Goal: Task Accomplishment & Management: Use online tool/utility

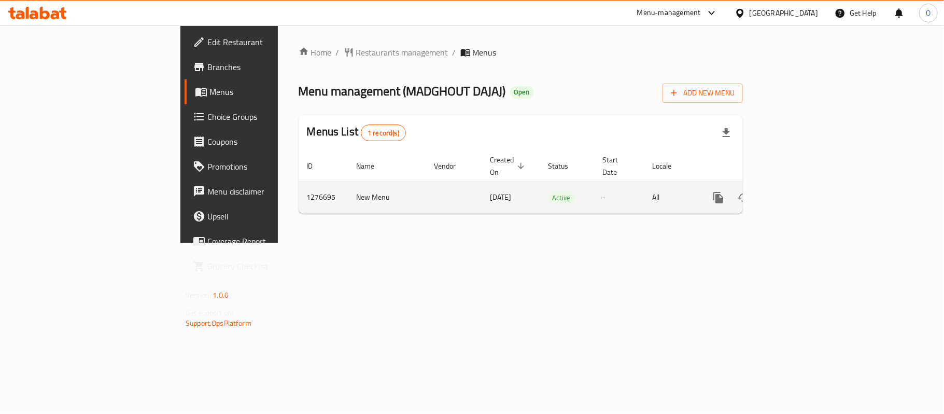
click at [798, 193] on icon "enhanced table" at bounding box center [792, 197] width 9 height 9
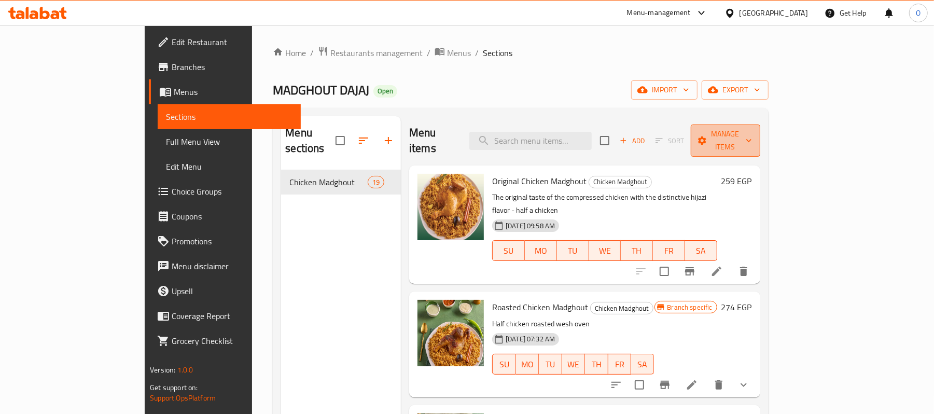
click at [707, 135] on icon "button" at bounding box center [702, 140] width 10 height 10
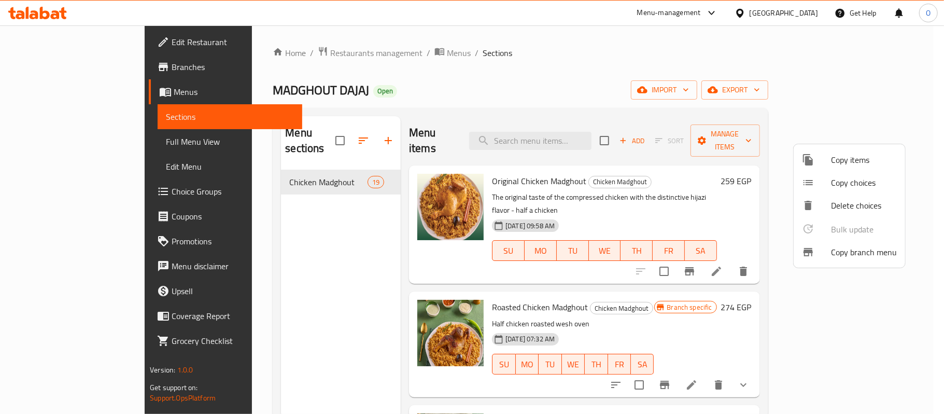
click at [855, 256] on span "Copy branch menu" at bounding box center [864, 252] width 66 height 12
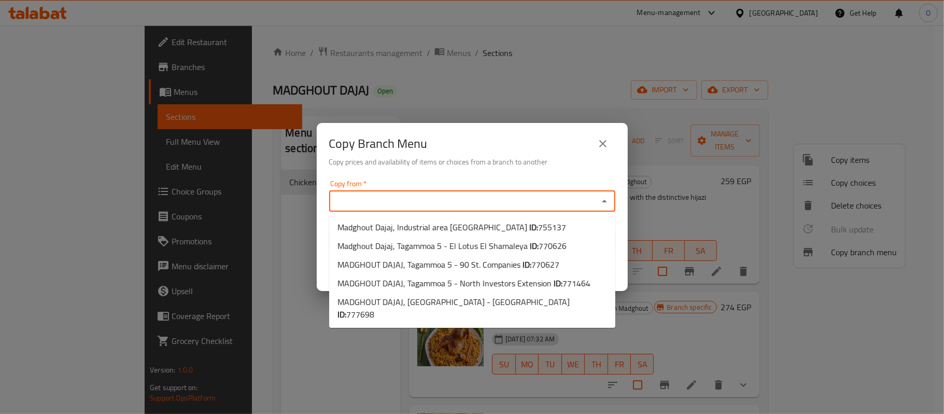
click at [539, 200] on input "Copy from   *" at bounding box center [463, 201] width 263 height 15
click at [545, 285] on span "MADGHOUT DAJAJ, Tagammoa 5 - North Investors Extension ID: 771464" at bounding box center [463, 283] width 253 height 12
type input "MADGHOUT DAJAJ, Tagammoa 5 - North Investors Extension"
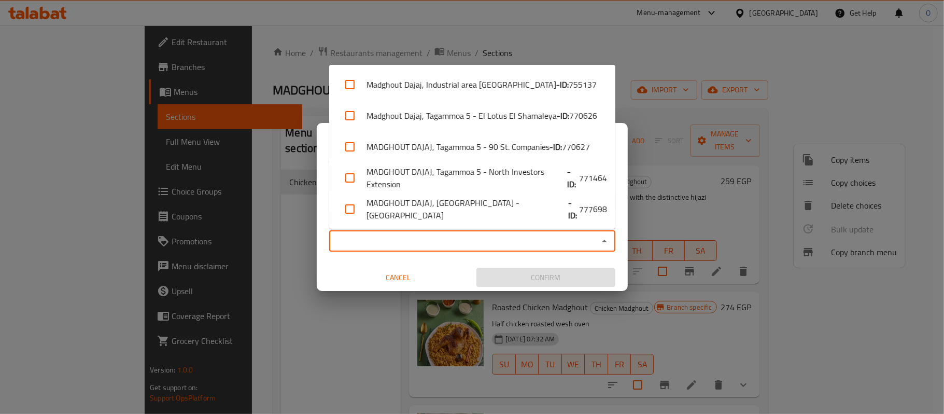
click at [497, 237] on input "Copy to   *" at bounding box center [463, 241] width 263 height 15
click at [476, 216] on li "MADGHOUT DAJAJ, [GEOGRAPHIC_DATA] - [GEOGRAPHIC_DATA] - ID: 777698" at bounding box center [472, 208] width 286 height 31
checkbox input "true"
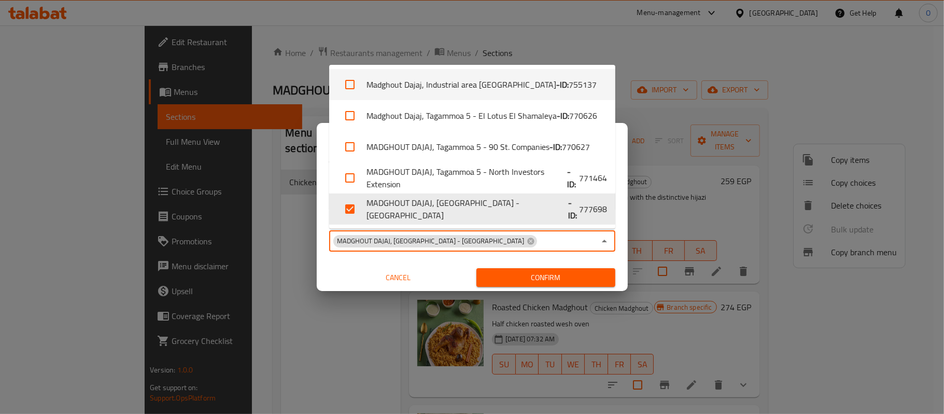
click at [639, 48] on div "Copy Branch Menu Copy prices and availability of items or choices from a branch…" at bounding box center [472, 207] width 944 height 414
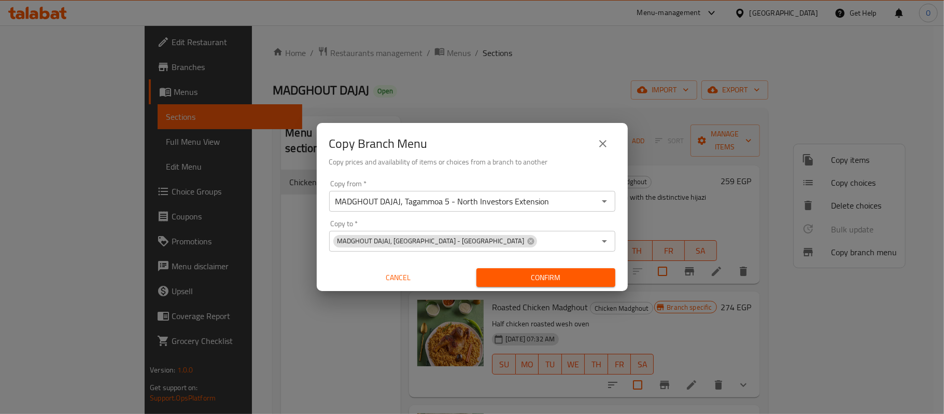
click at [546, 272] on span "Confirm" at bounding box center [546, 277] width 122 height 13
